Goal: Task Accomplishment & Management: Manage account settings

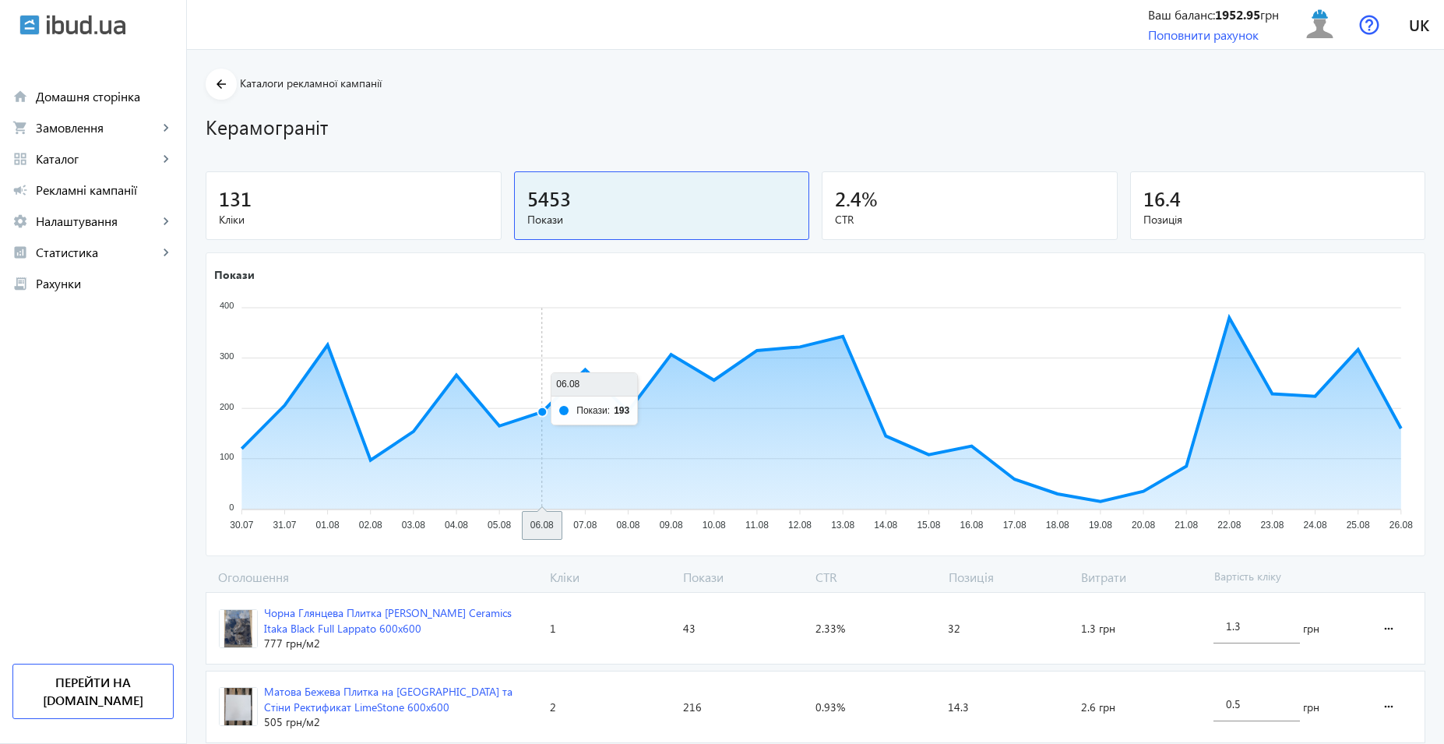
scroll to position [234, 0]
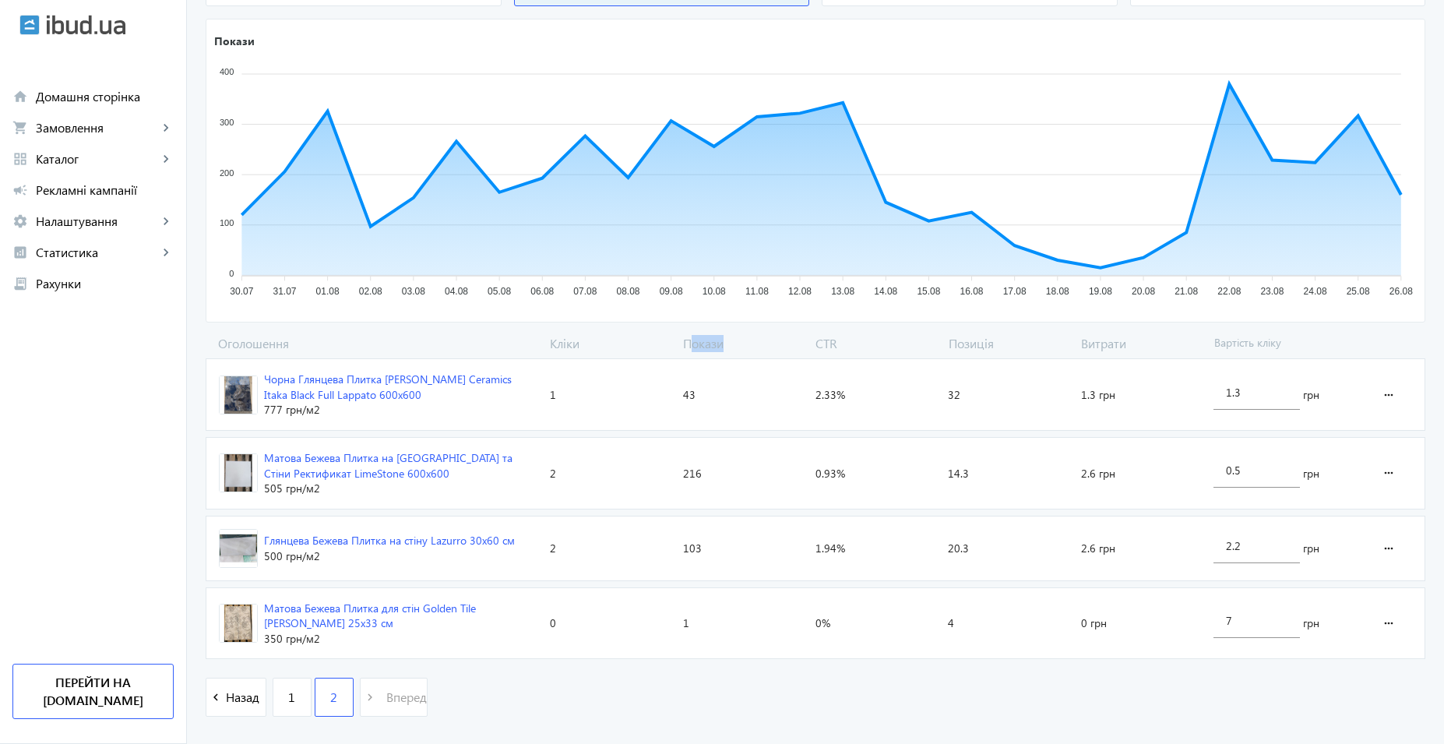
drag, startPoint x: 684, startPoint y: 343, endPoint x: 735, endPoint y: 352, distance: 52.2
click at [735, 352] on span "Покази" at bounding box center [743, 343] width 133 height 17
click at [737, 349] on span "Покази" at bounding box center [743, 343] width 133 height 17
drag, startPoint x: 1237, startPoint y: 619, endPoint x: 1126, endPoint y: 606, distance: 112.1
click at [1126, 606] on section "Матова Бежева Плитка для стін Golden Tile [PERSON_NAME] 25х33 см 350 грн /м2 Кл…" at bounding box center [815, 623] width 1219 height 72
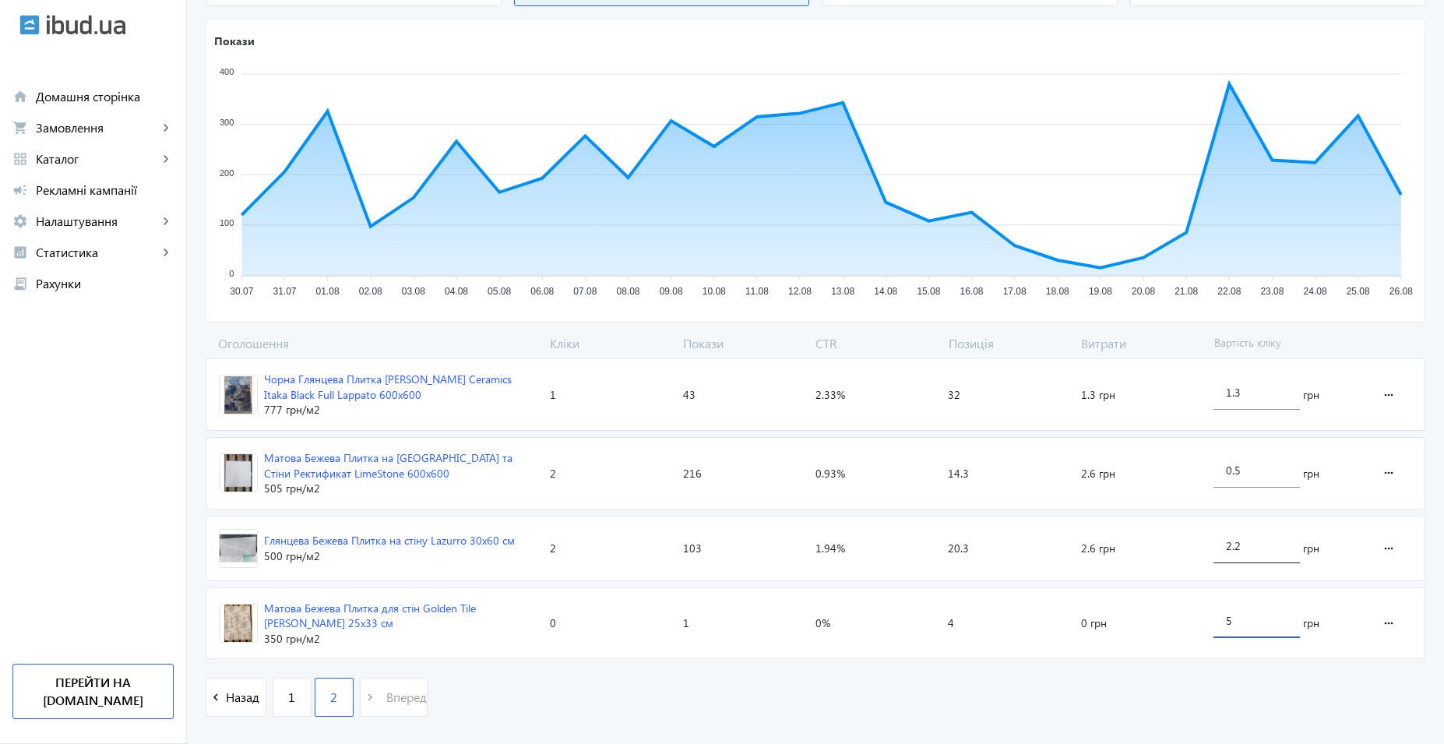
type input "5"
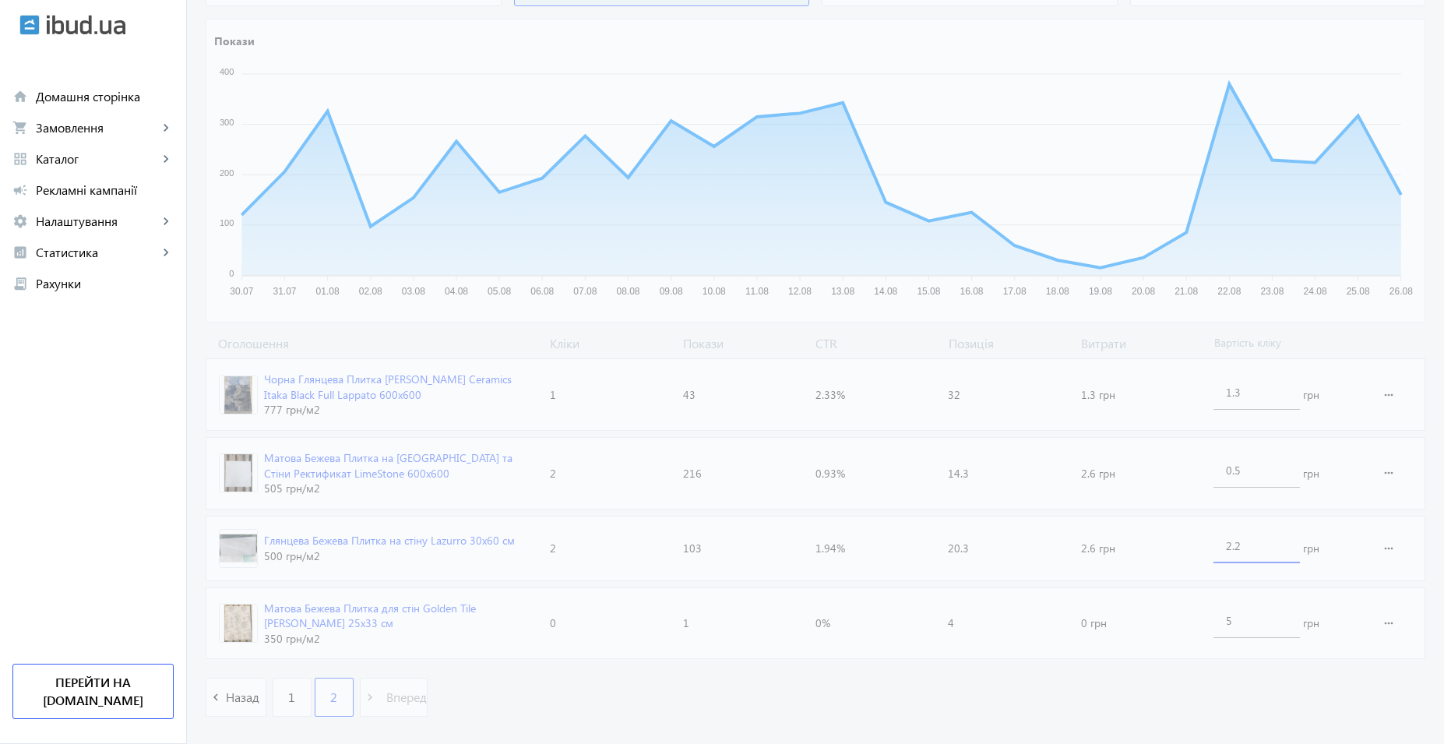
click at [1257, 547] on loading-spinner "Оголошення Кліки Покази CTR Позиція Витрати Вартість кліку Чорна Глянцева Плитк…" at bounding box center [815, 534] width 1219 height 398
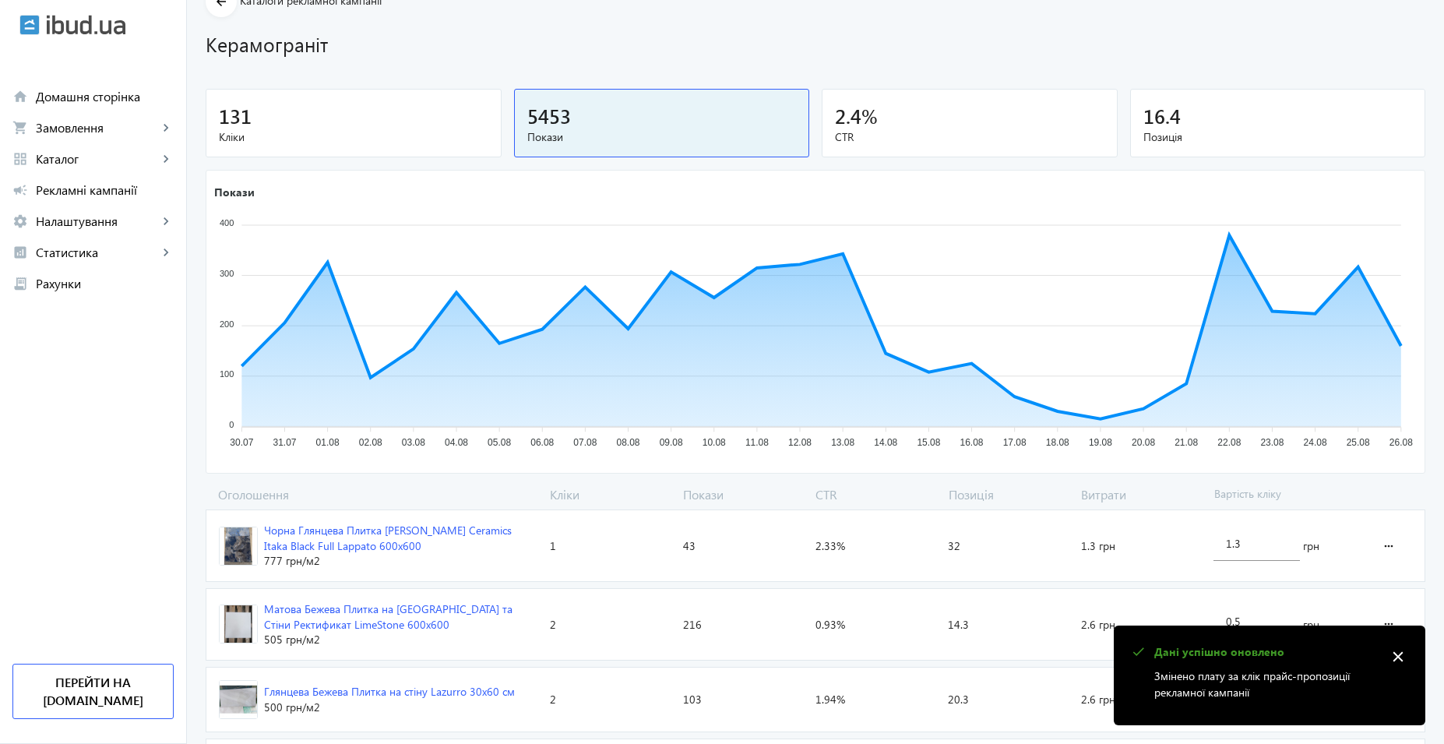
scroll to position [0, 0]
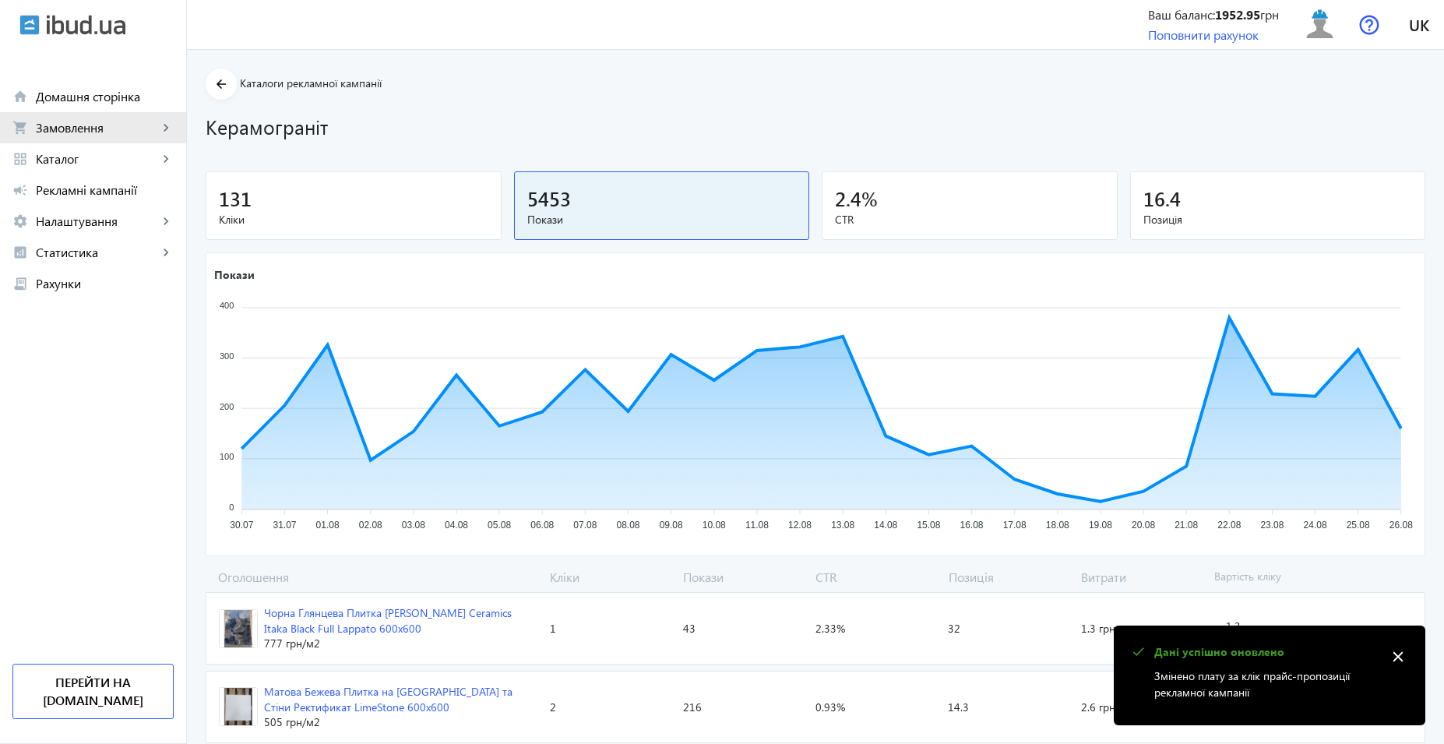
click at [44, 118] on link "shopping_cart Замовлення keyboard_arrow_right" at bounding box center [93, 127] width 186 height 31
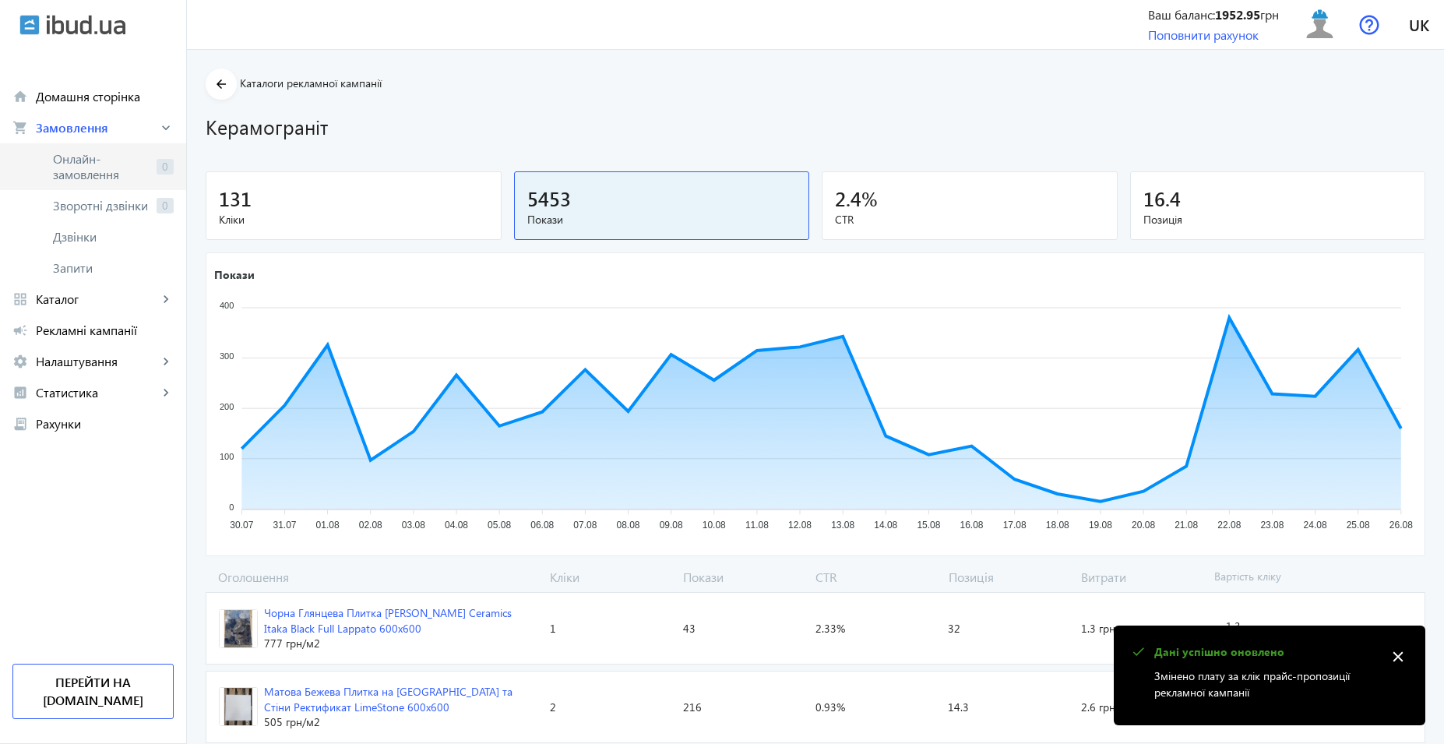
click at [132, 156] on span "Онлайн-замовлення" at bounding box center [101, 166] width 97 height 31
